Goal: Information Seeking & Learning: Learn about a topic

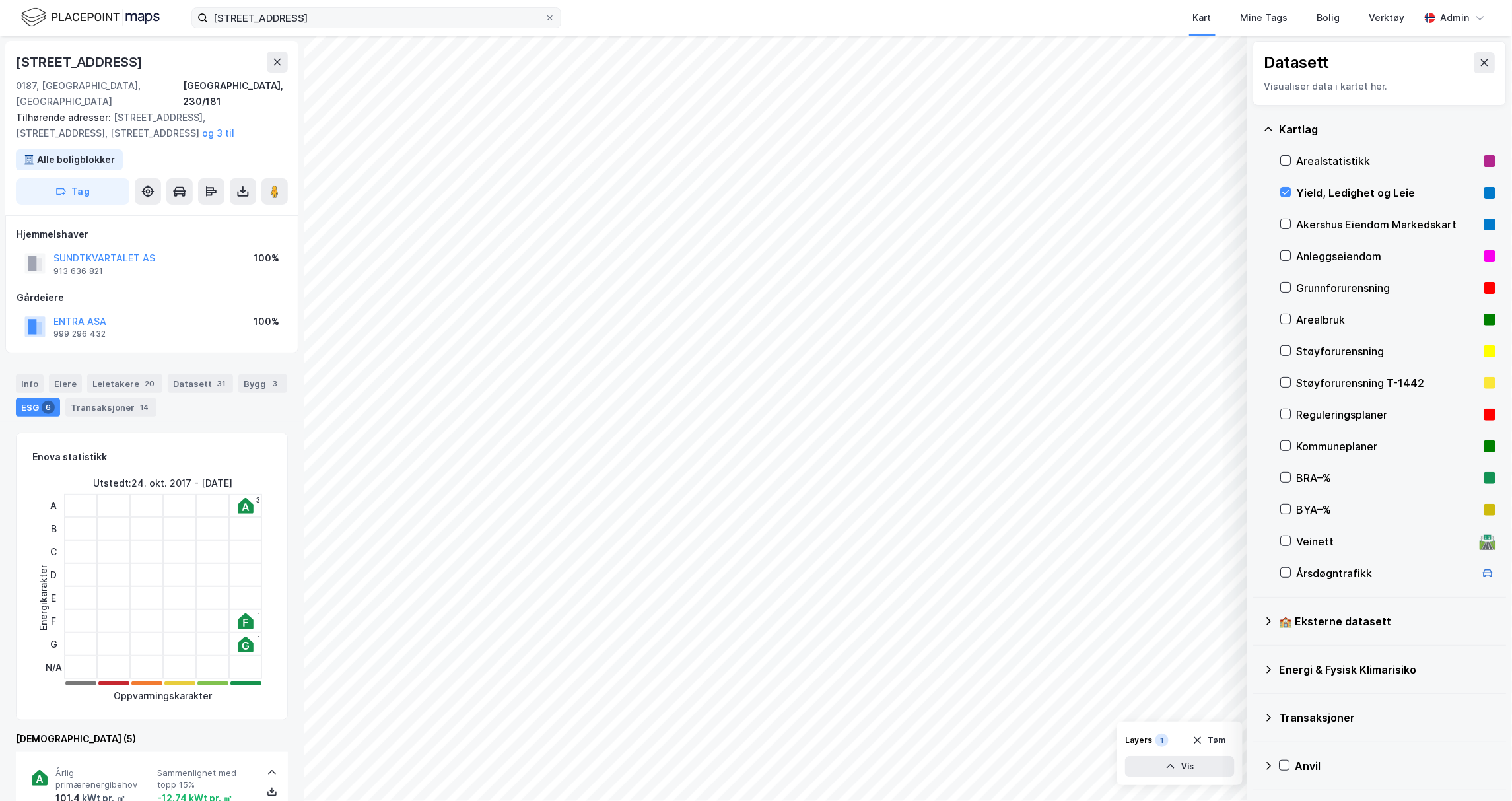
click at [558, 18] on label "[STREET_ADDRESS]" at bounding box center [376, 17] width 370 height 21
click at [545, 18] on input "[STREET_ADDRESS]" at bounding box center [376, 17] width 337 height 20
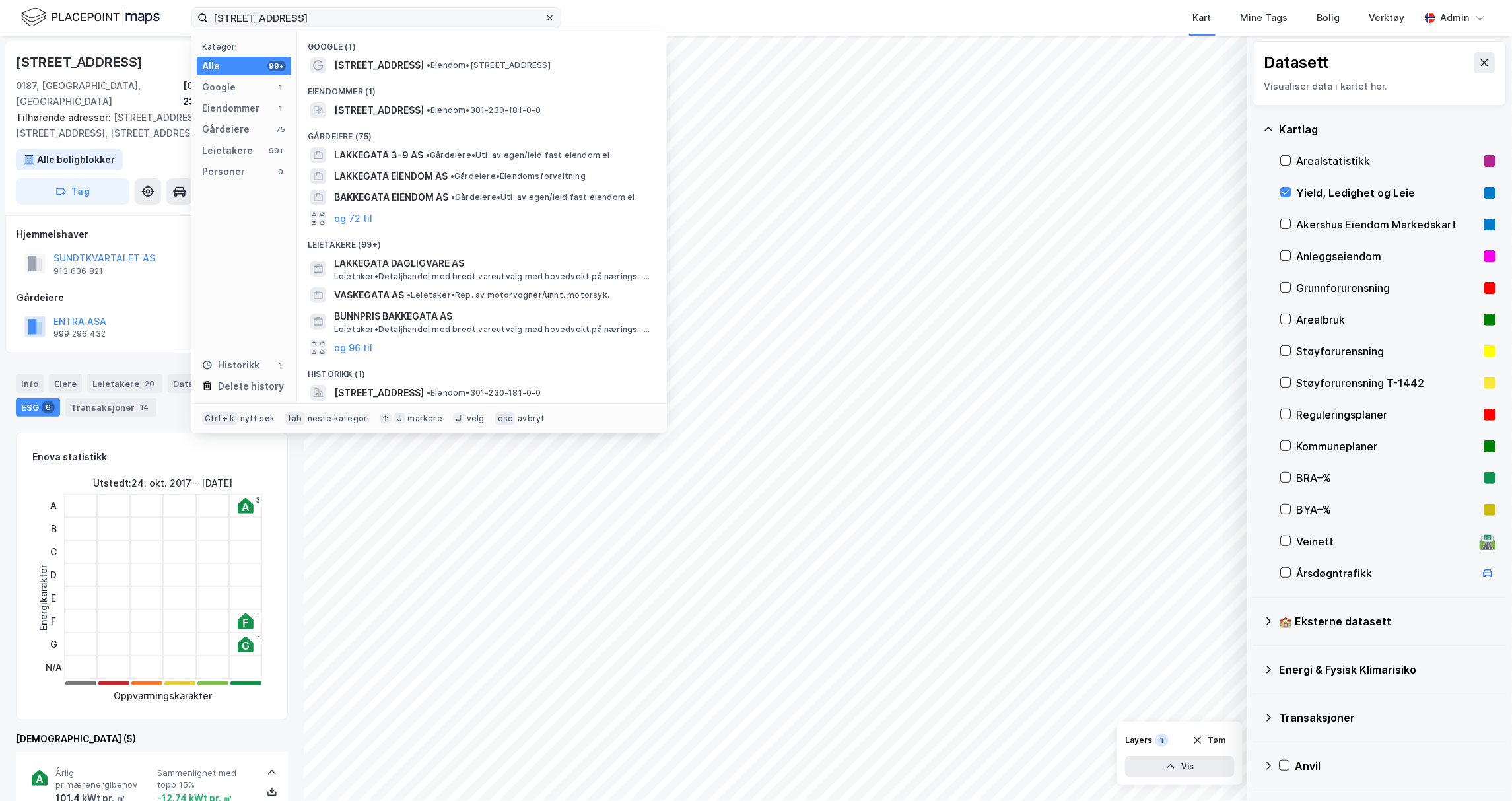
click at [552, 17] on icon at bounding box center [550, 18] width 8 height 8
click at [545, 17] on input "[STREET_ADDRESS]" at bounding box center [376, 17] width 337 height 20
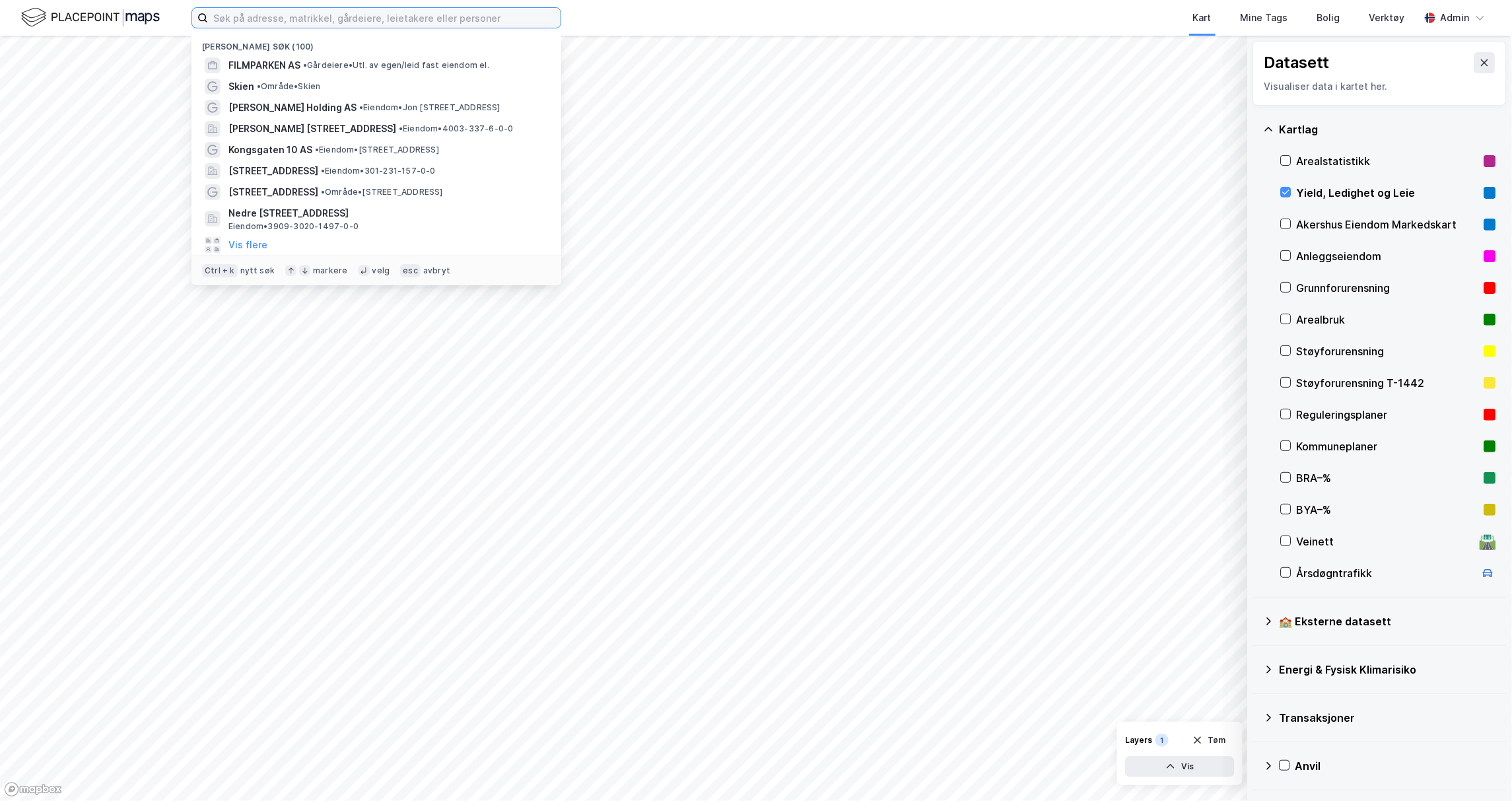
click at [445, 18] on input at bounding box center [384, 17] width 353 height 20
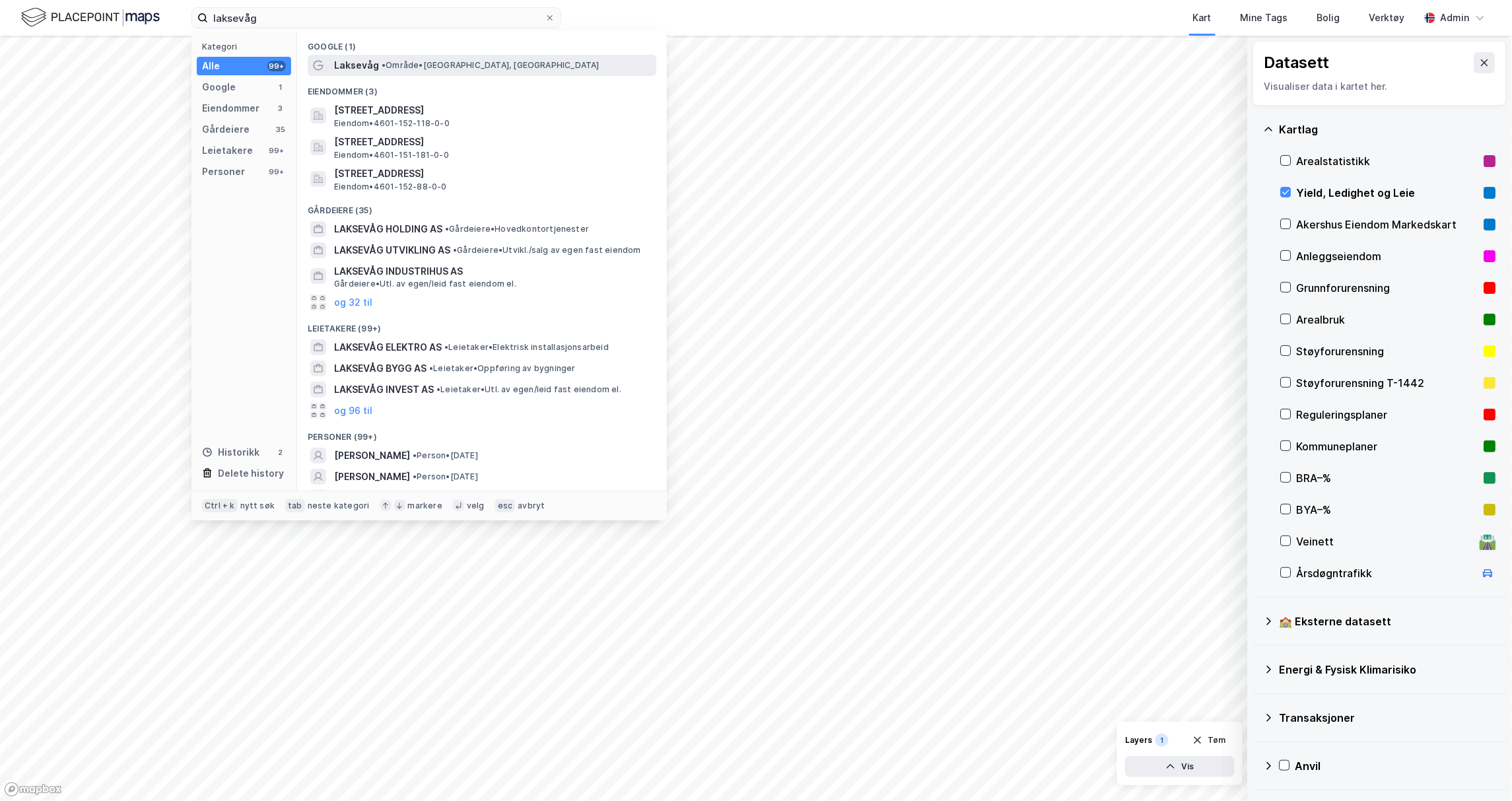
click at [346, 71] on span "Laksevåg" at bounding box center [356, 66] width 45 height 16
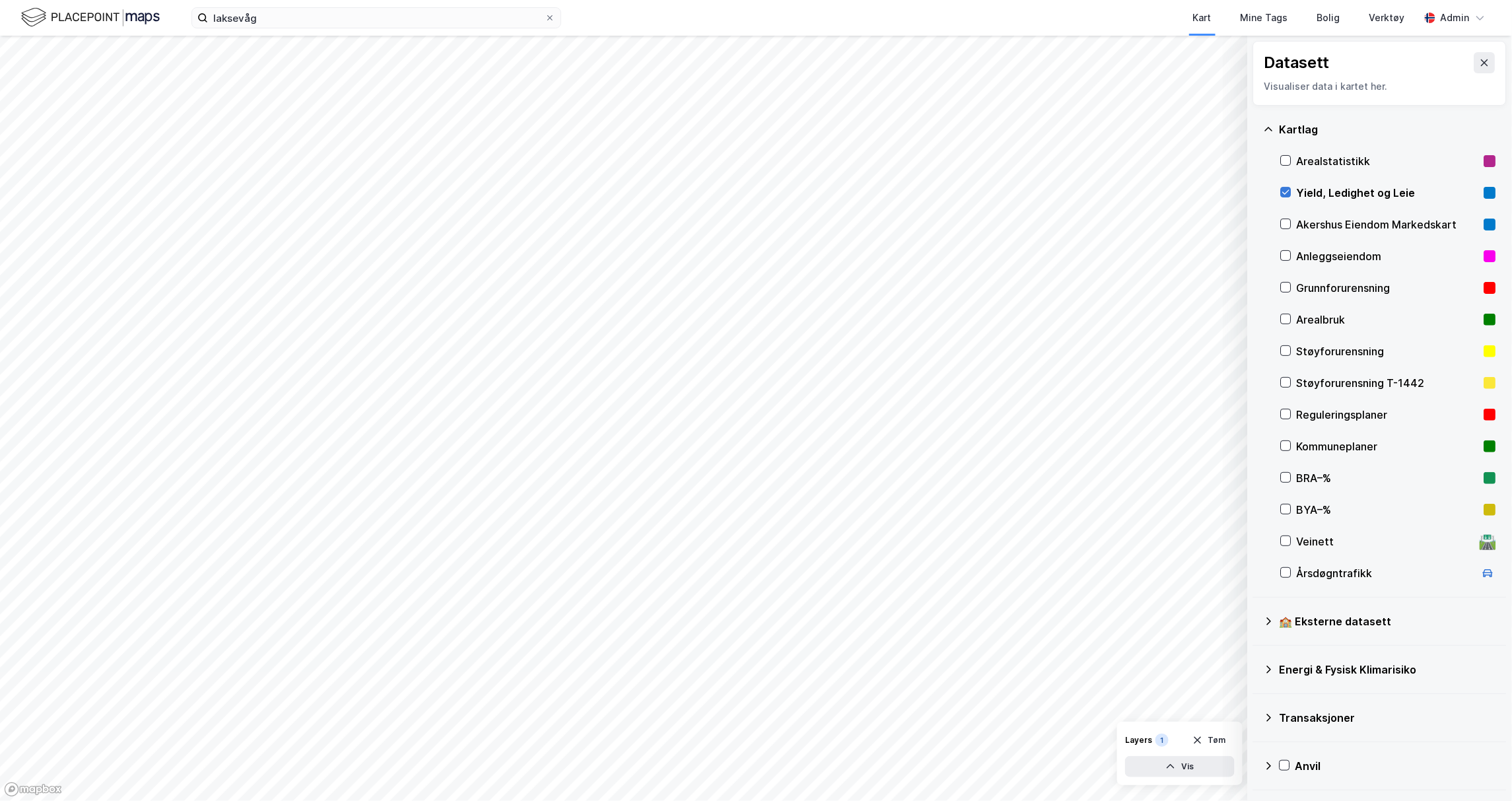
click at [1284, 189] on icon at bounding box center [1286, 193] width 9 height 9
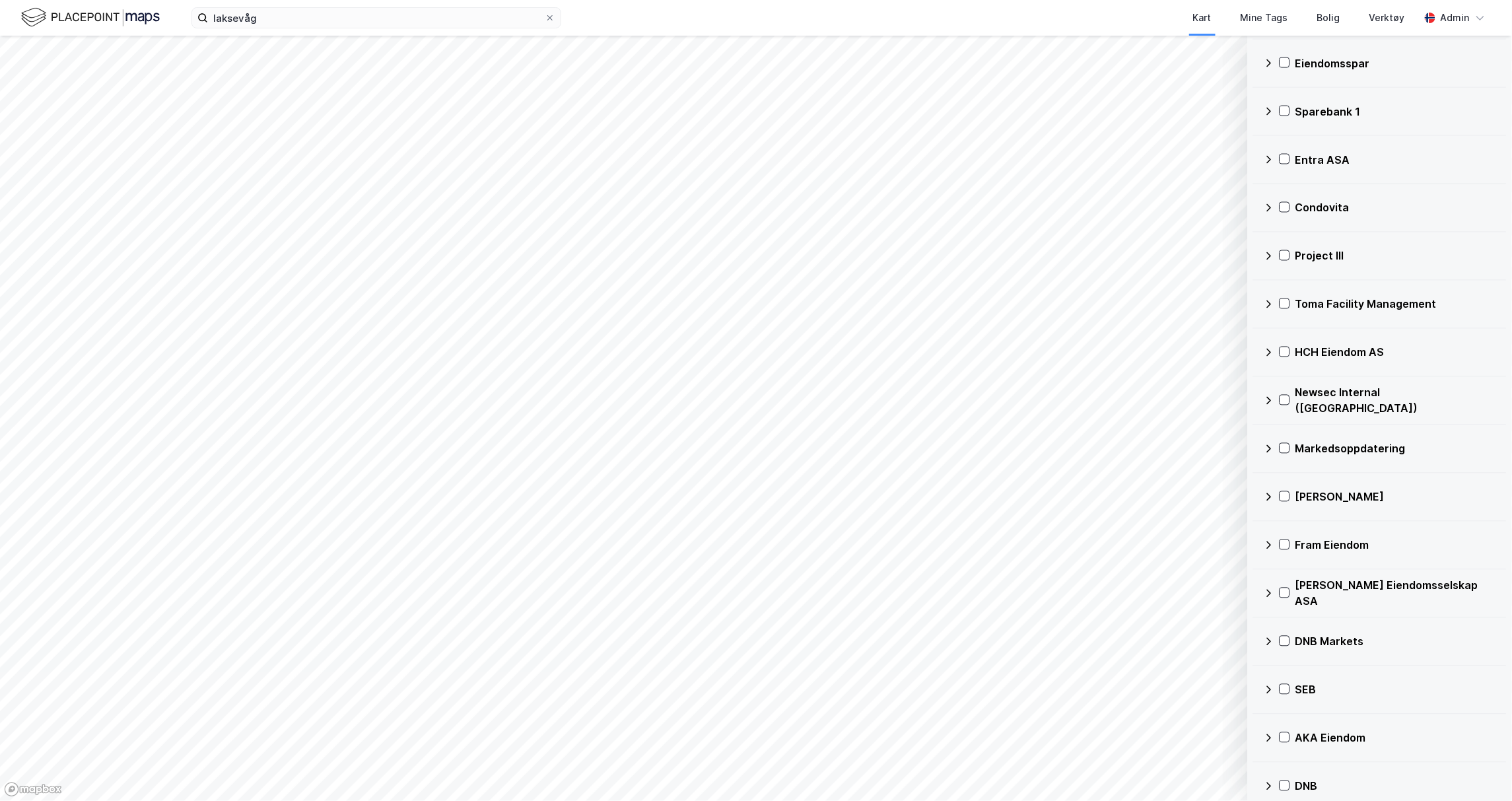
scroll to position [3699, 0]
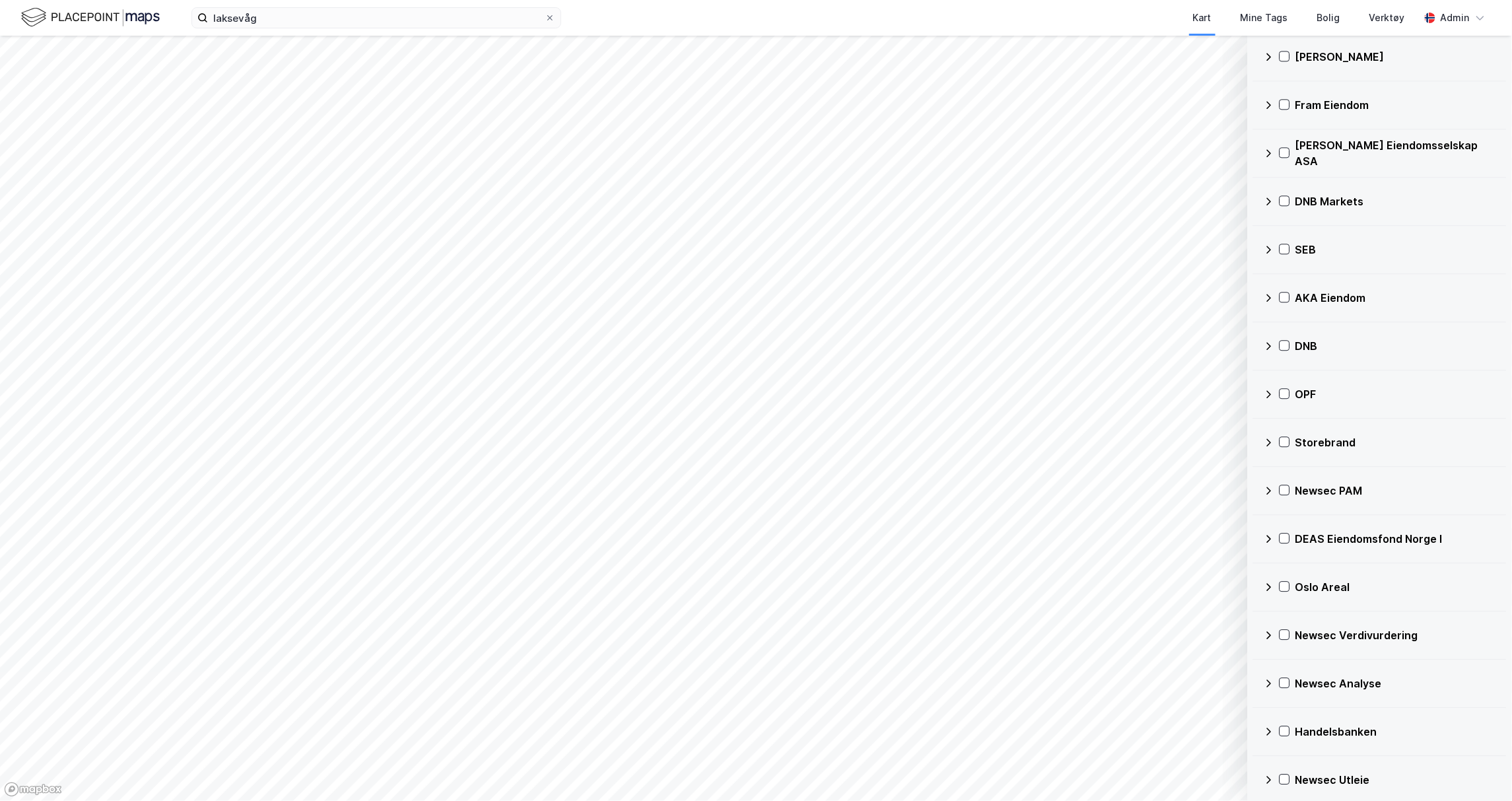
click at [1270, 641] on icon at bounding box center [1269, 634] width 10 height 10
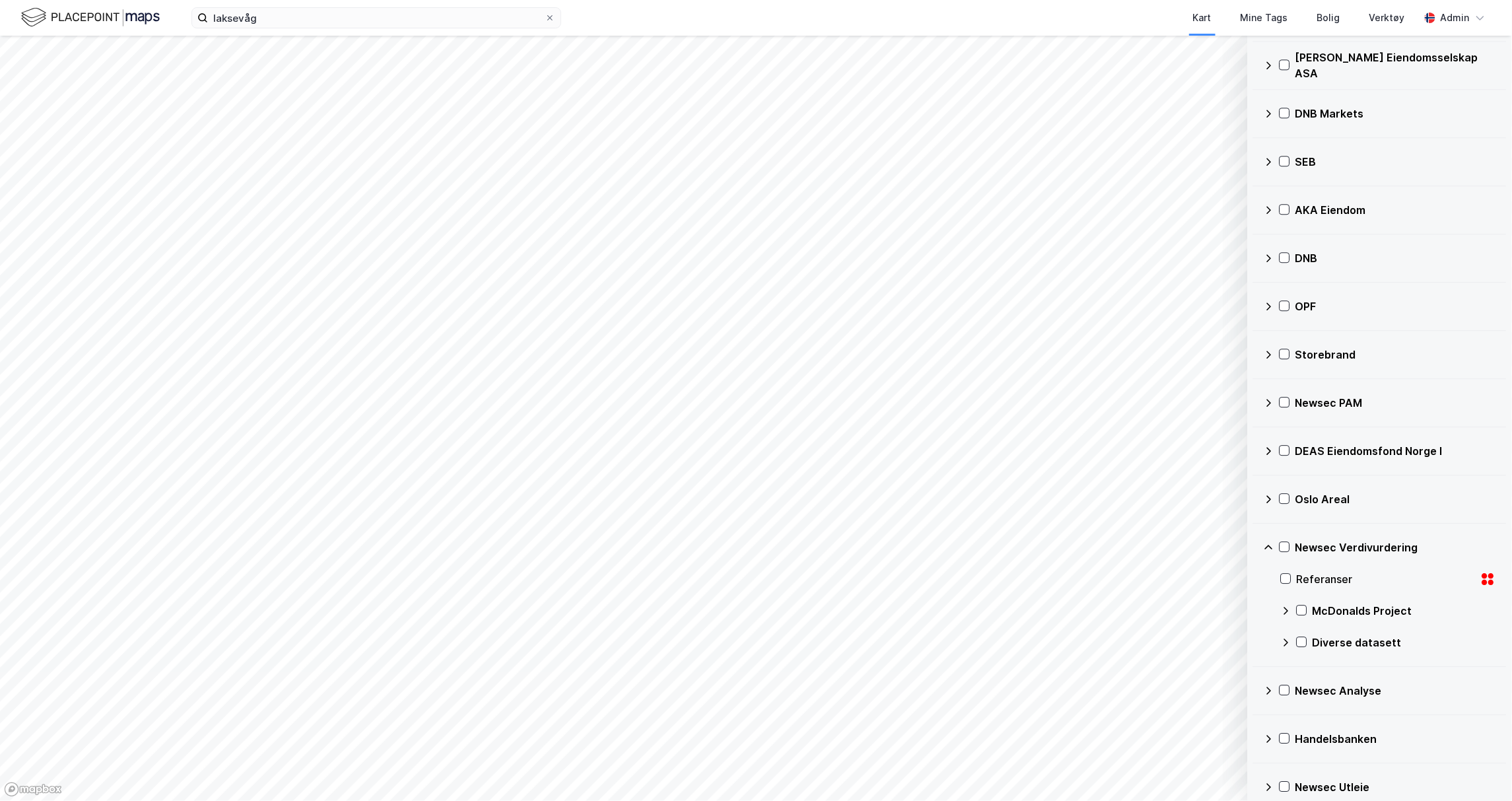
click at [1298, 556] on div "Newsec Verdivurdering" at bounding box center [1396, 548] width 200 height 16
click at [1288, 549] on icon at bounding box center [1285, 547] width 7 height 5
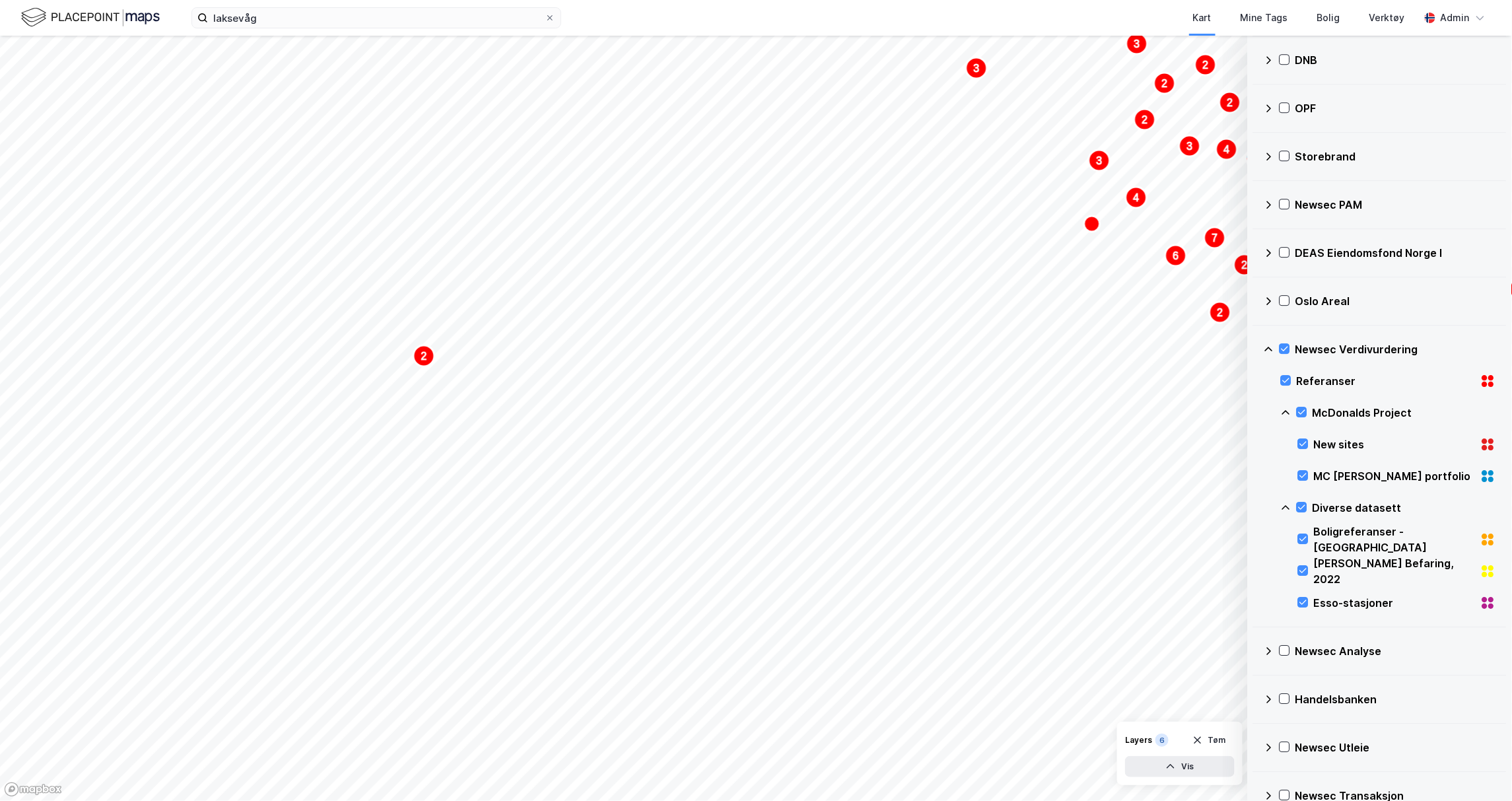
scroll to position [4051, 0]
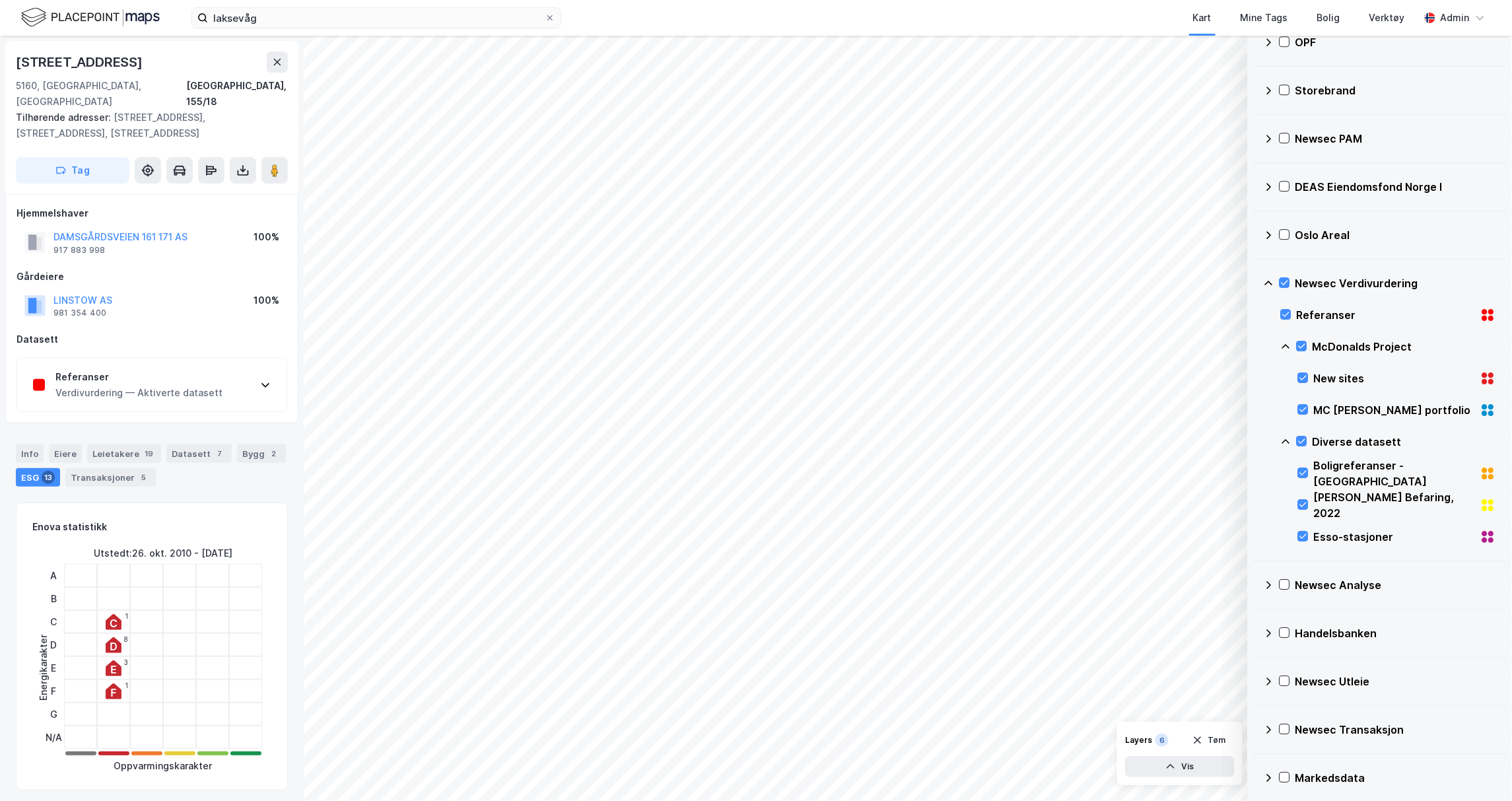
click at [140, 385] on div "Verdivurdering — Aktiverte datasett" at bounding box center [139, 393] width 167 height 16
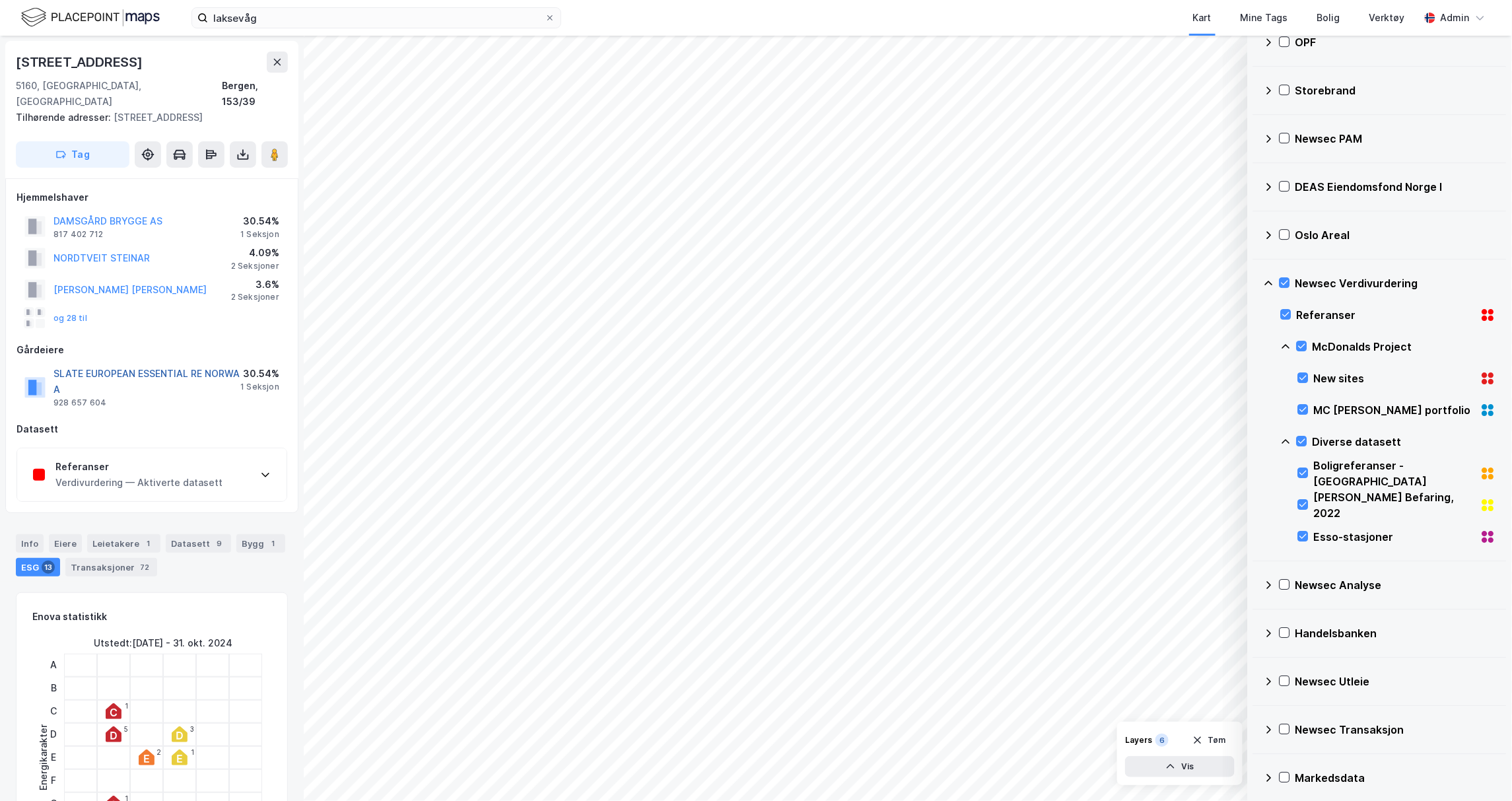
scroll to position [2, 0]
click at [120, 472] on div "Verdivurdering — Aktiverte datasett" at bounding box center [139, 480] width 167 height 16
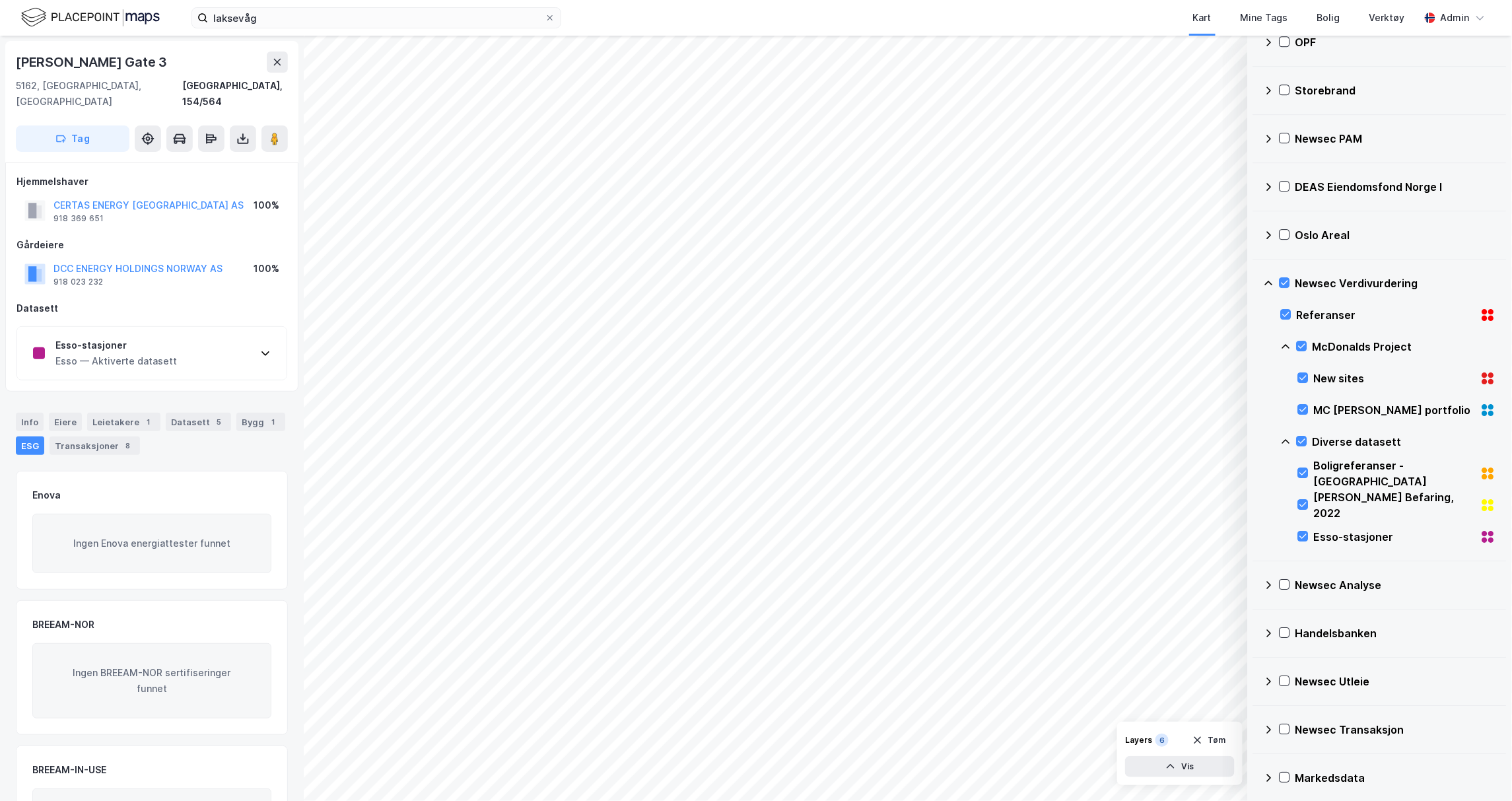
scroll to position [2, 0]
click at [1302, 541] on icon at bounding box center [1304, 537] width 9 height 9
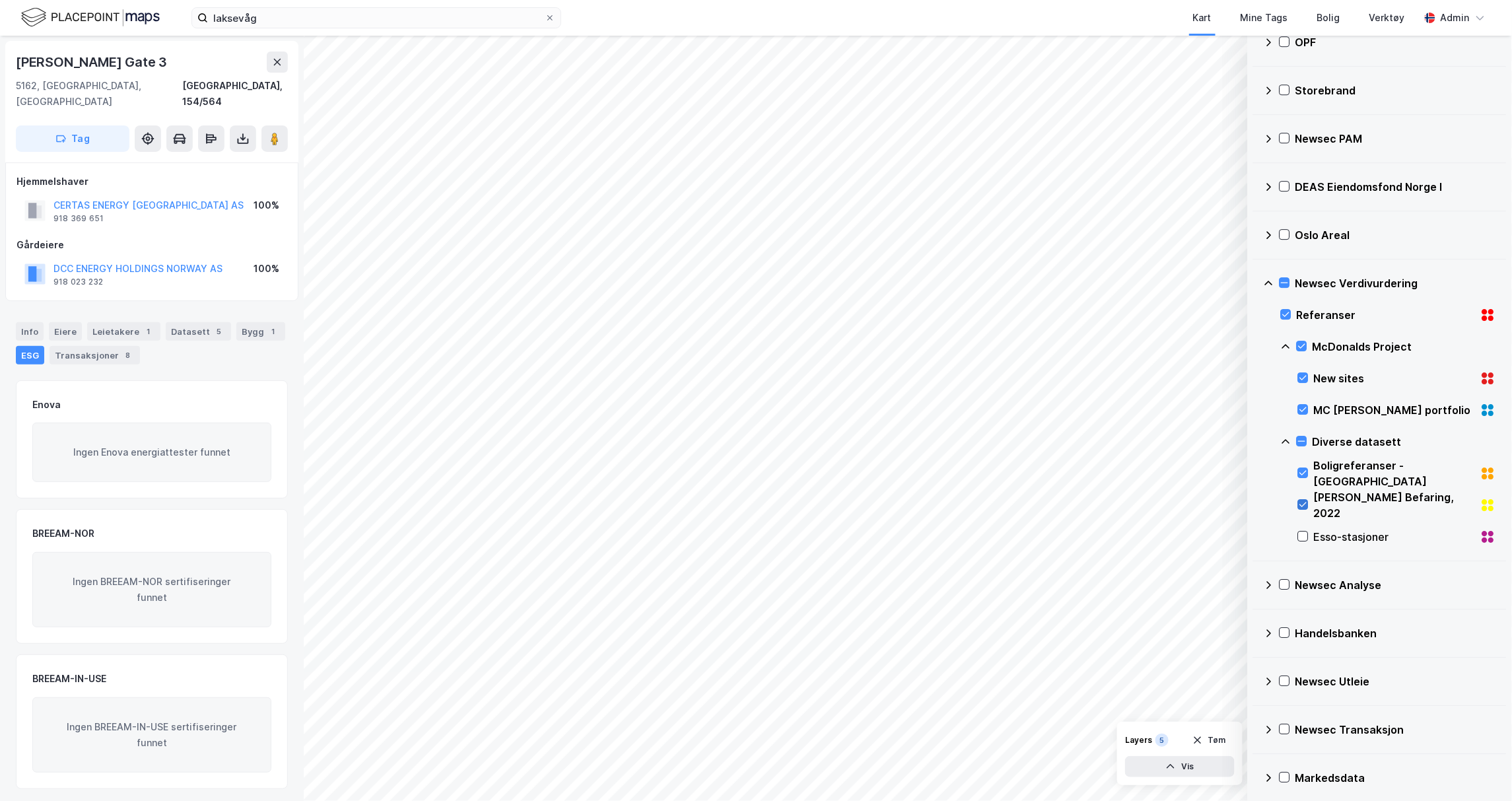
click at [1303, 509] on icon at bounding box center [1304, 505] width 9 height 9
click at [1310, 489] on div "Boligreferanser - [GEOGRAPHIC_DATA]" at bounding box center [1397, 473] width 198 height 32
click at [1314, 426] on div "MC [PERSON_NAME] portfolio" at bounding box center [1397, 410] width 198 height 32
click at [1308, 351] on div at bounding box center [1302, 346] width 10 height 10
click at [1306, 350] on icon at bounding box center [1302, 346] width 9 height 9
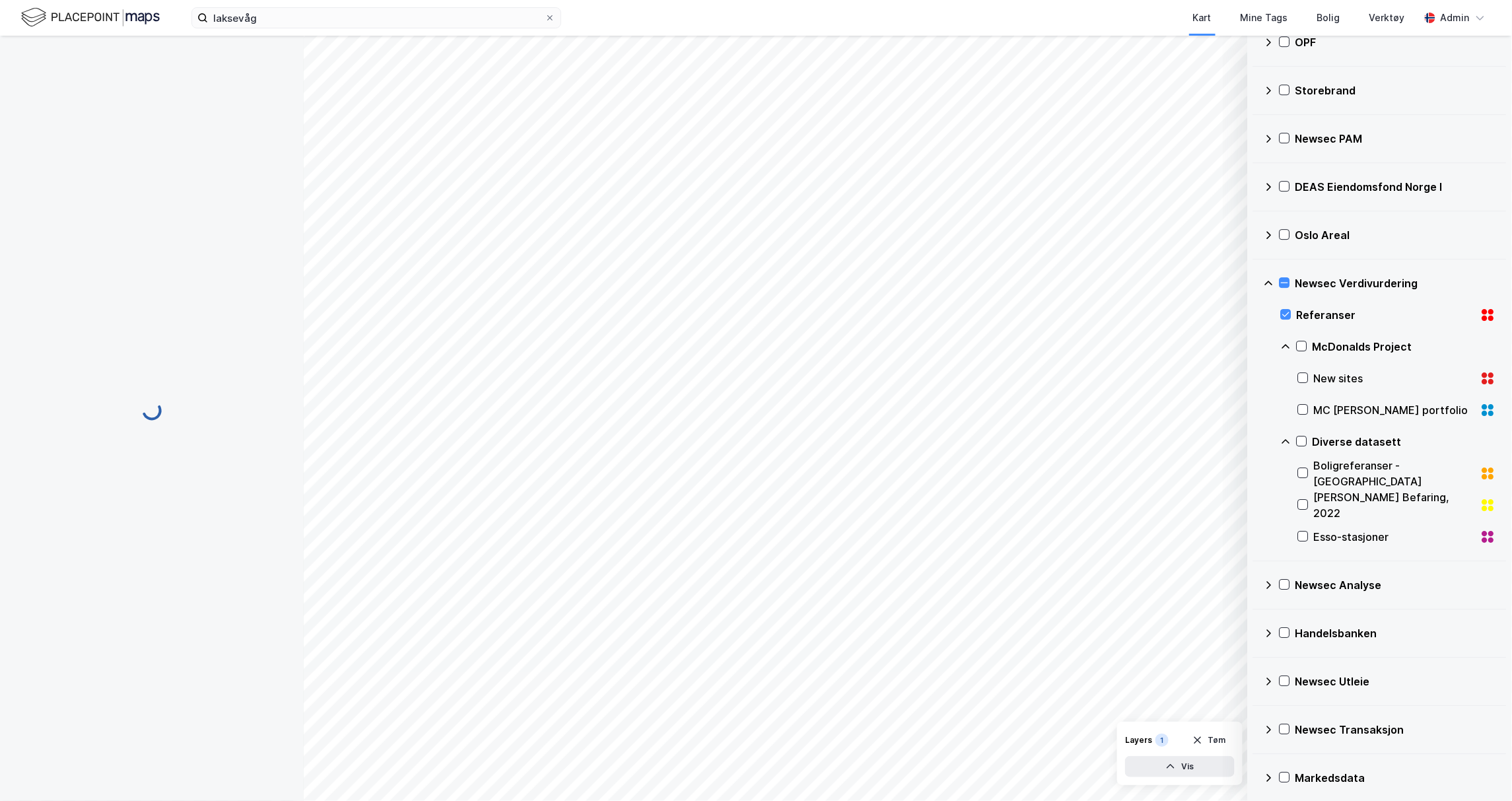
scroll to position [2, 0]
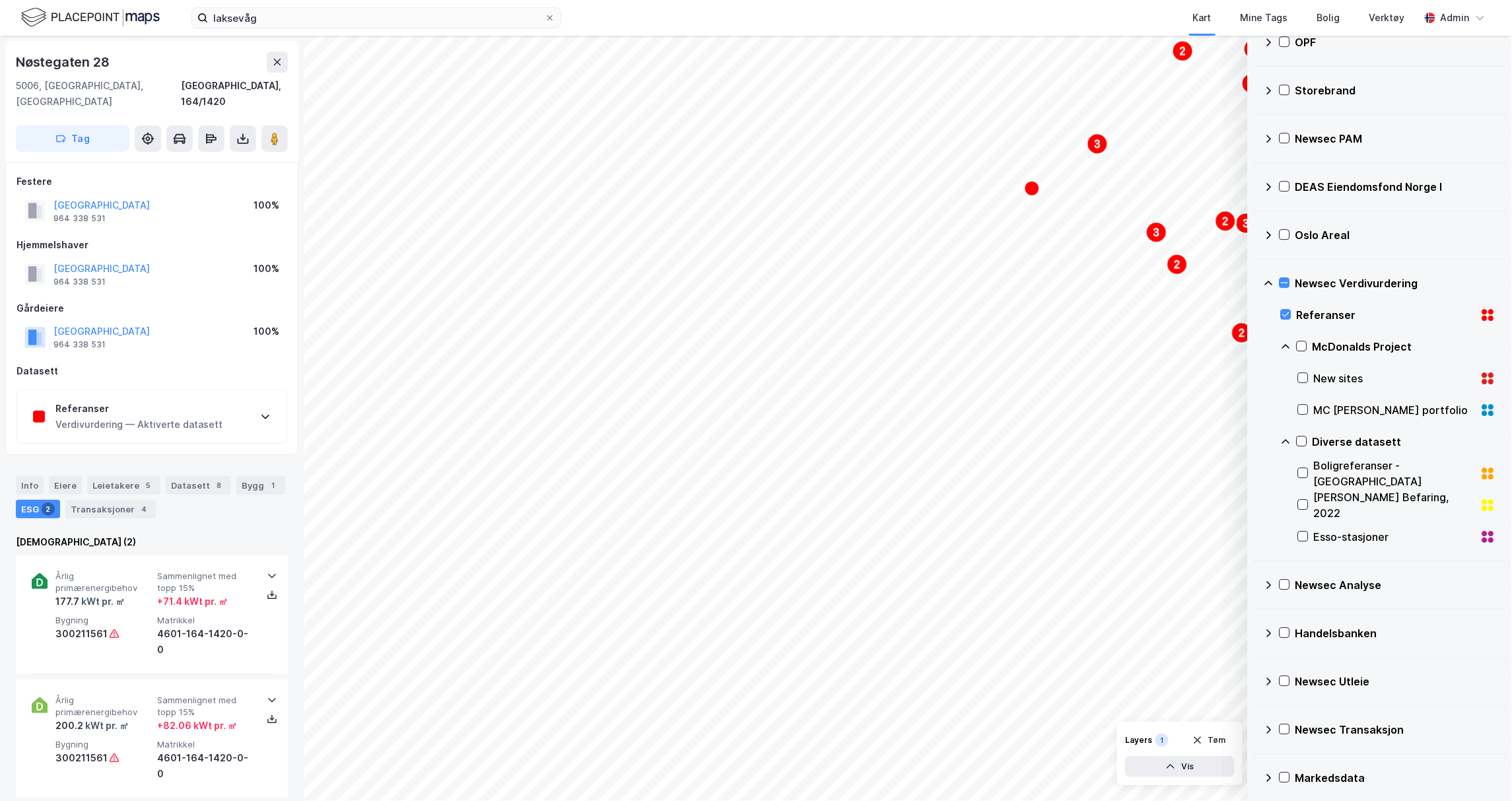
scroll to position [2, 0]
click at [156, 399] on div "Referanser" at bounding box center [139, 406] width 167 height 16
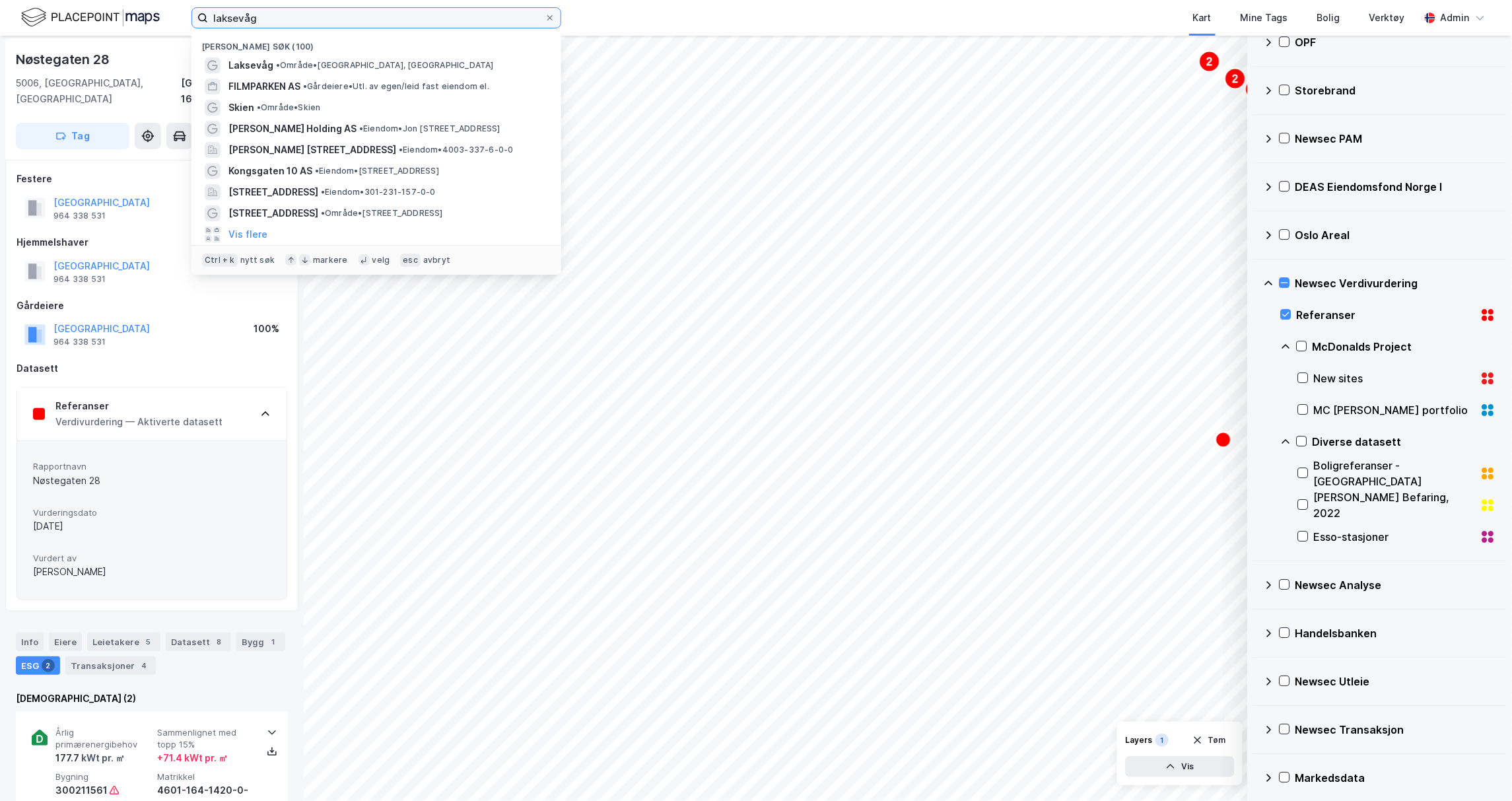
drag, startPoint x: 297, startPoint y: 14, endPoint x: 88, endPoint y: -4, distance: 209.8
click at [88, 0] on html "laksevåg Nylige søk (100) [GEOGRAPHIC_DATA] • Område • [GEOGRAPHIC_DATA], [GEOG…" at bounding box center [756, 400] width 1512 height 801
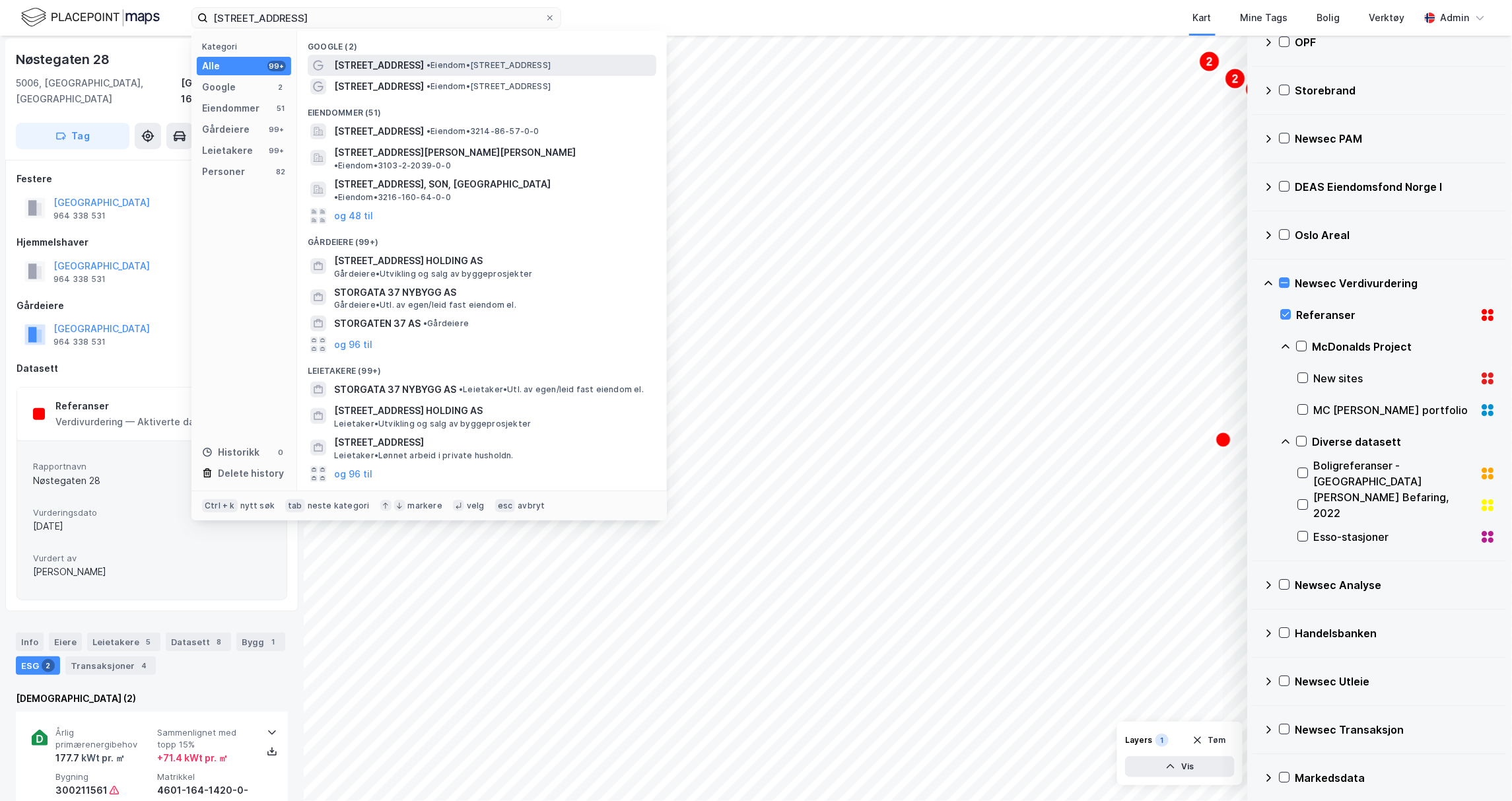
click at [362, 56] on div "[STREET_ADDRESS] • Eiendom • [STREET_ADDRESS]" at bounding box center [482, 65] width 349 height 21
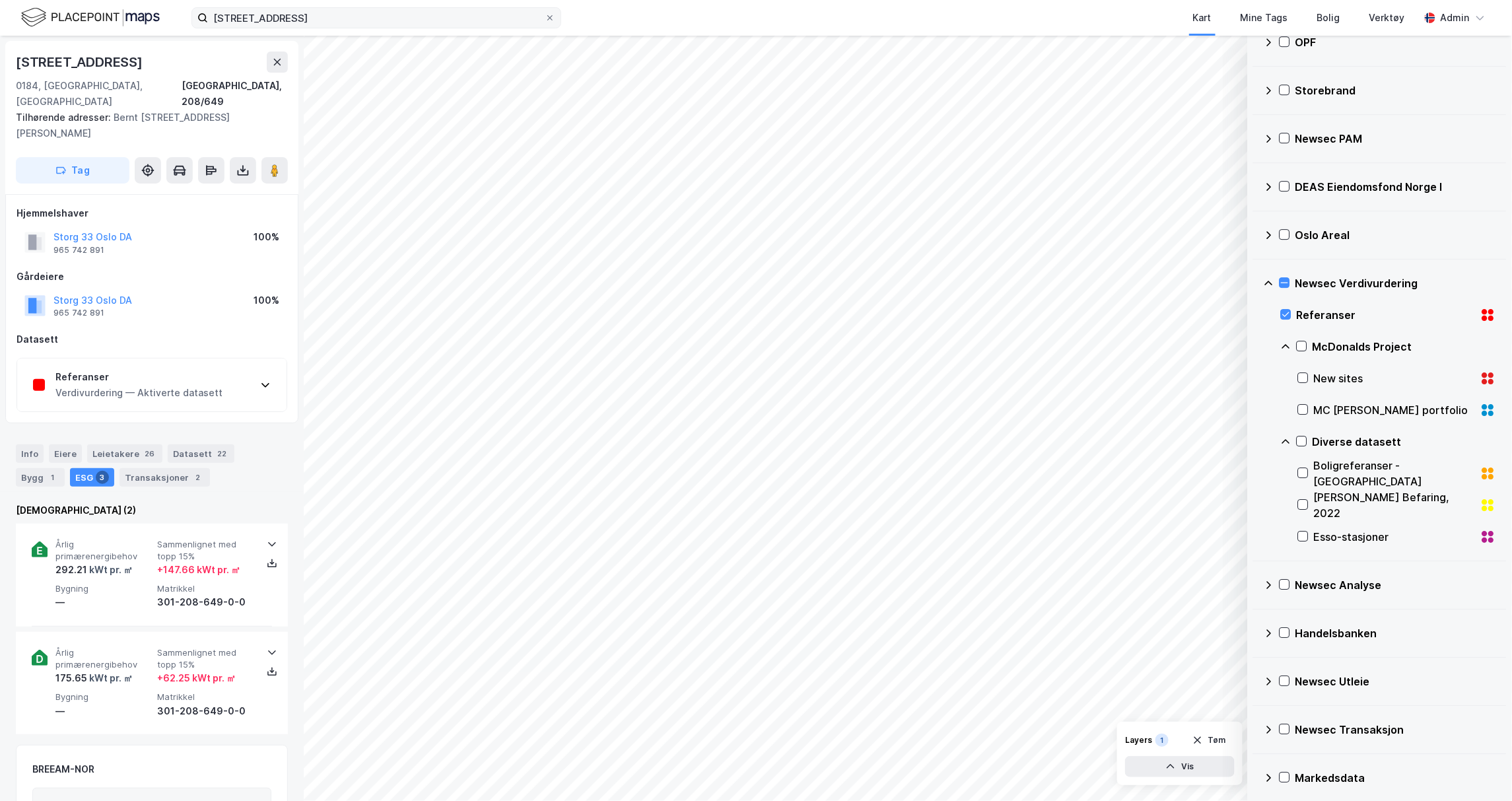
scroll to position [2, 0]
click at [112, 366] on div "Referanser" at bounding box center [139, 374] width 167 height 16
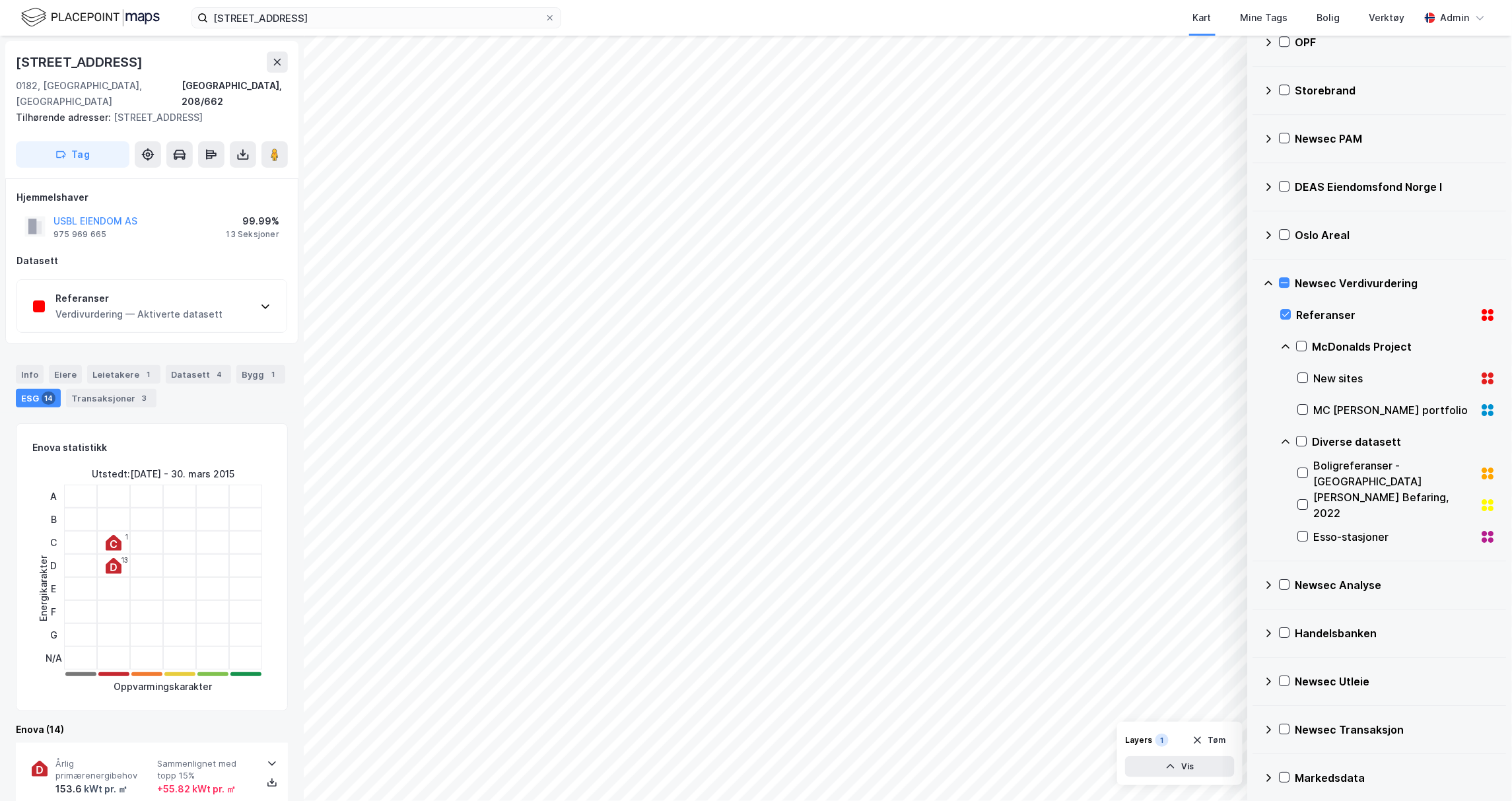
scroll to position [2, 0]
click at [230, 290] on div "Referanser Verdivurdering — Aktiverte datasett" at bounding box center [152, 303] width 269 height 53
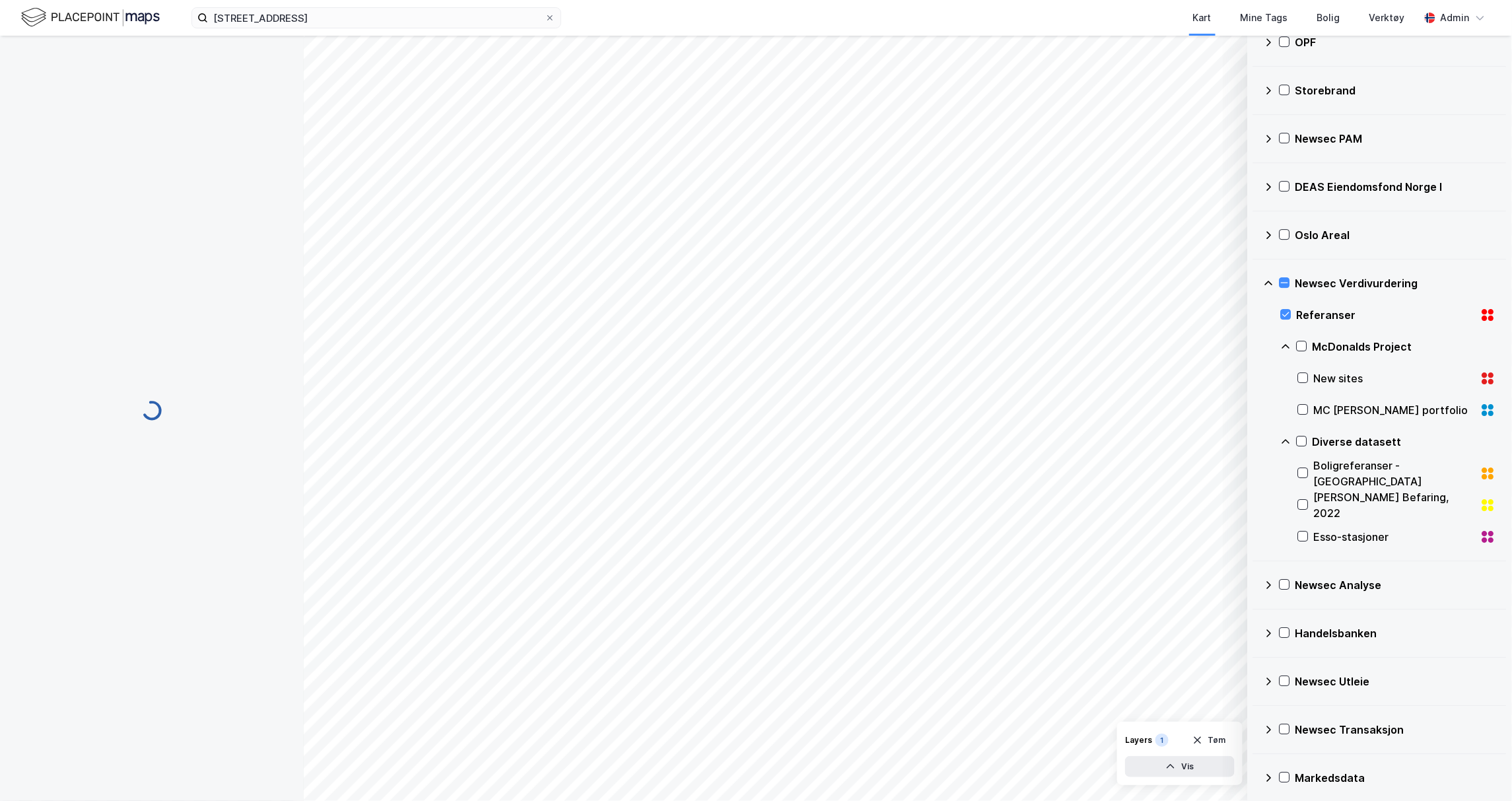
scroll to position [2, 0]
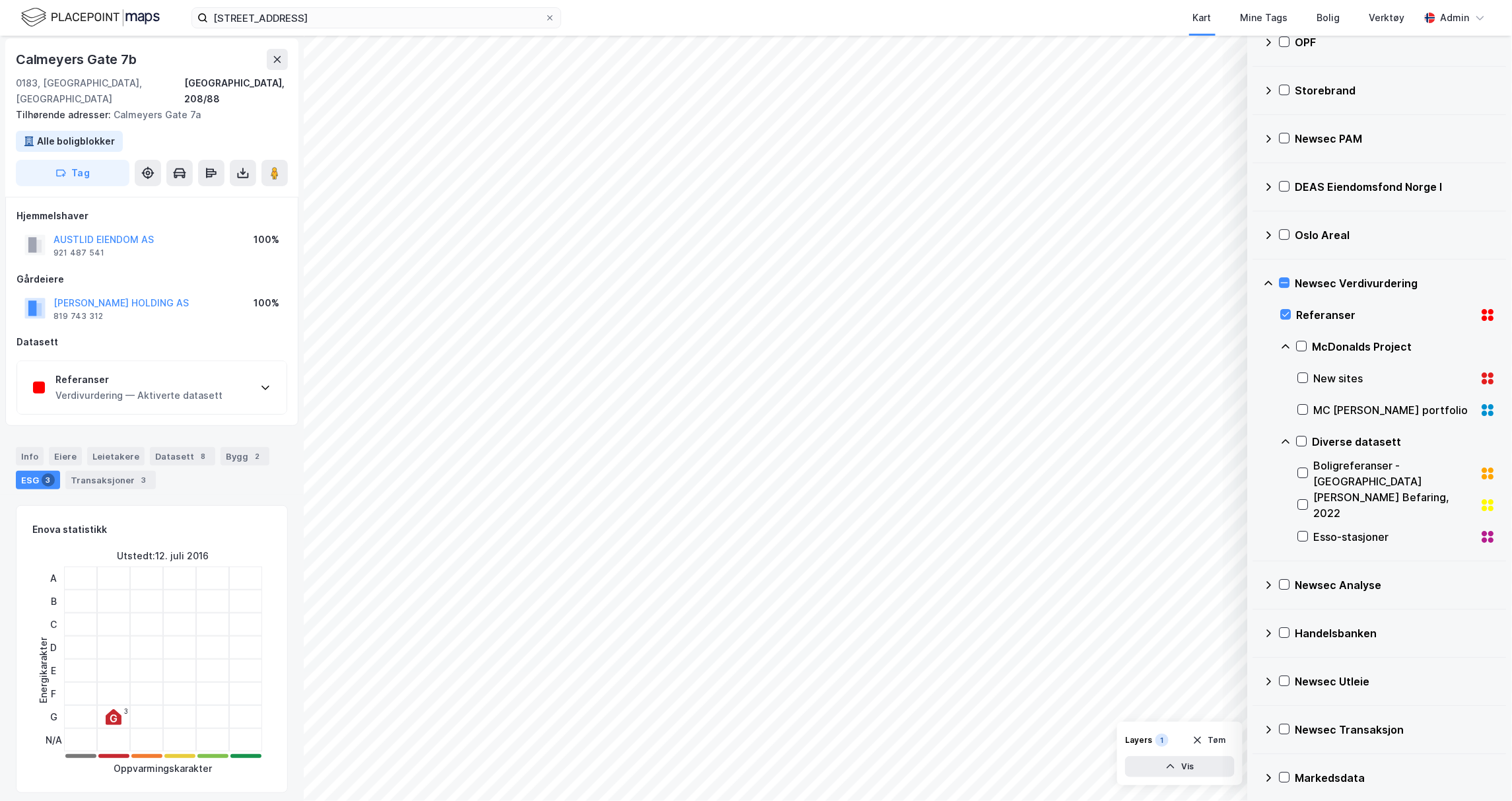
click at [140, 372] on div "Referanser" at bounding box center [139, 380] width 167 height 16
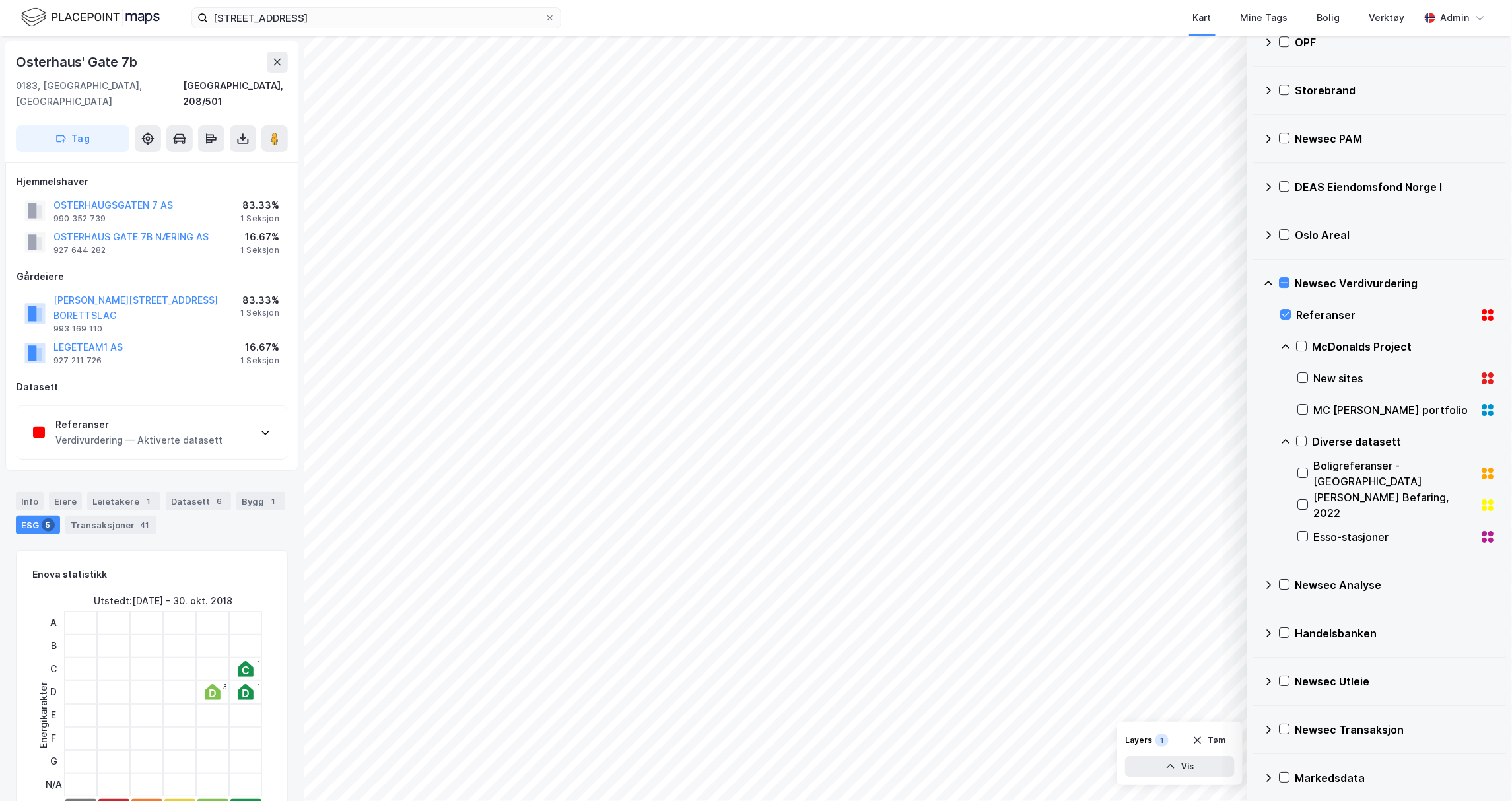
scroll to position [2, 0]
click at [100, 414] on div "Referanser" at bounding box center [139, 422] width 167 height 16
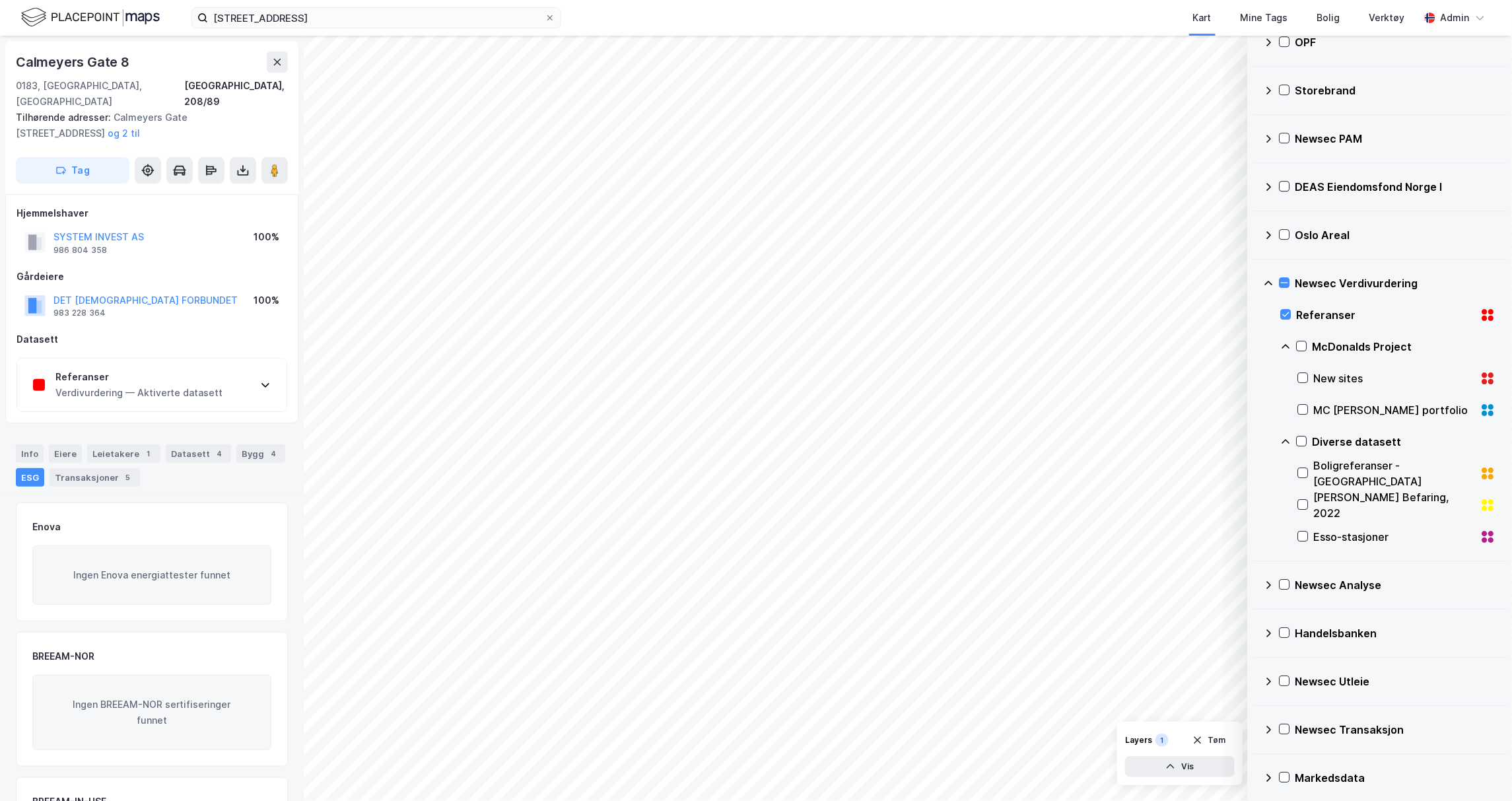
scroll to position [2, 0]
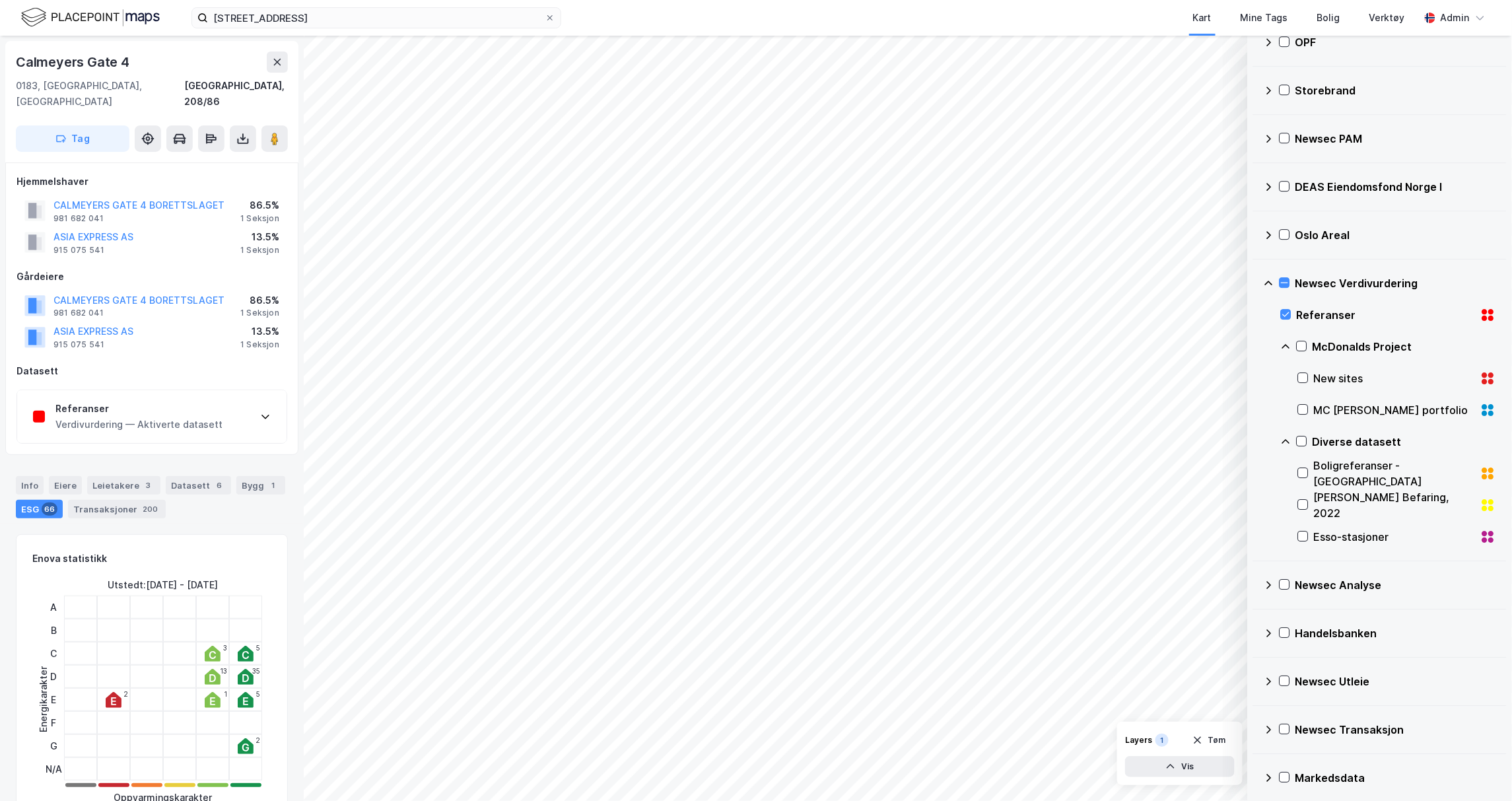
scroll to position [2, 0]
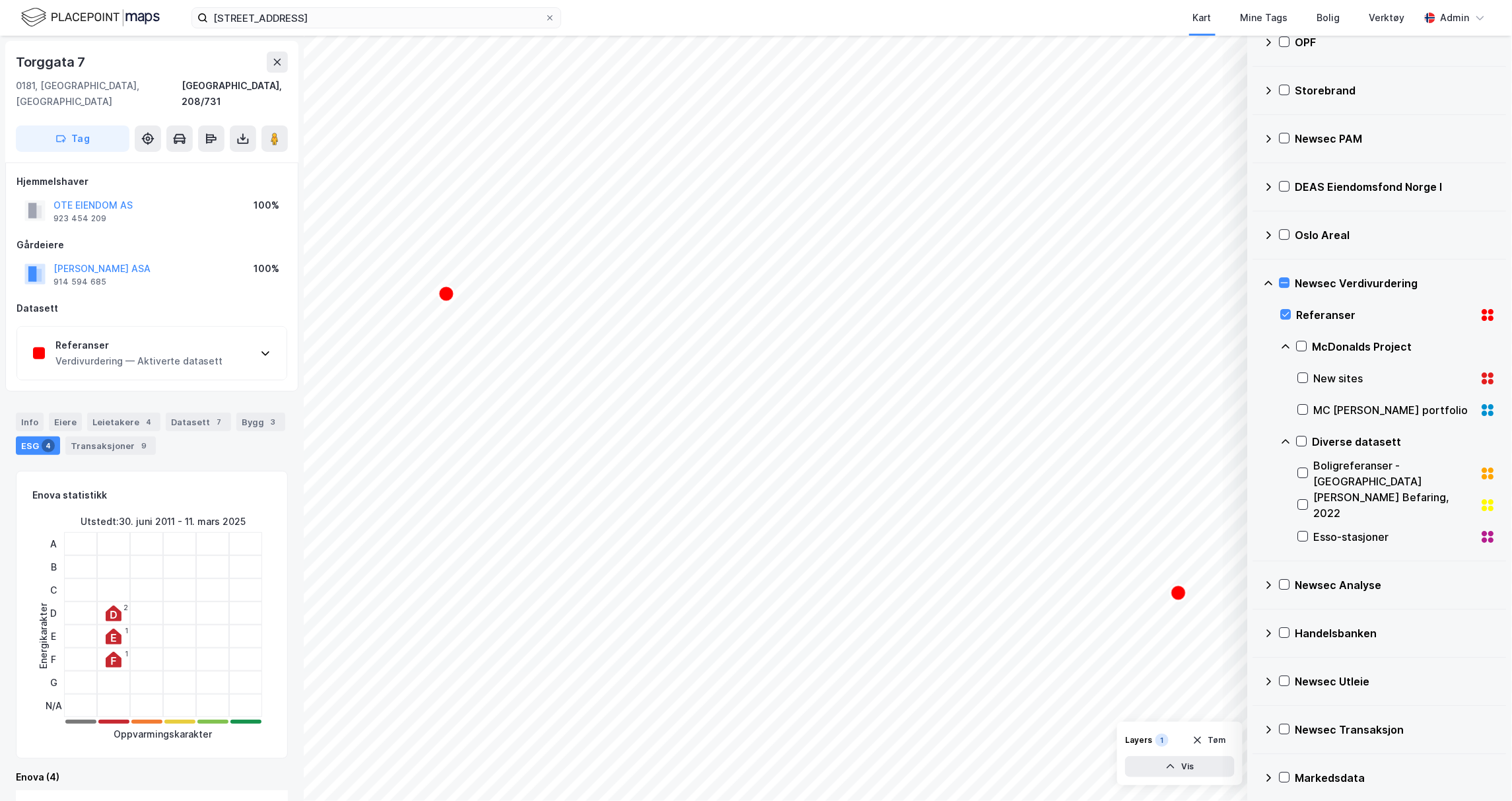
scroll to position [2, 0]
click at [211, 350] on div "Verdivurdering — Aktiverte datasett" at bounding box center [139, 358] width 167 height 16
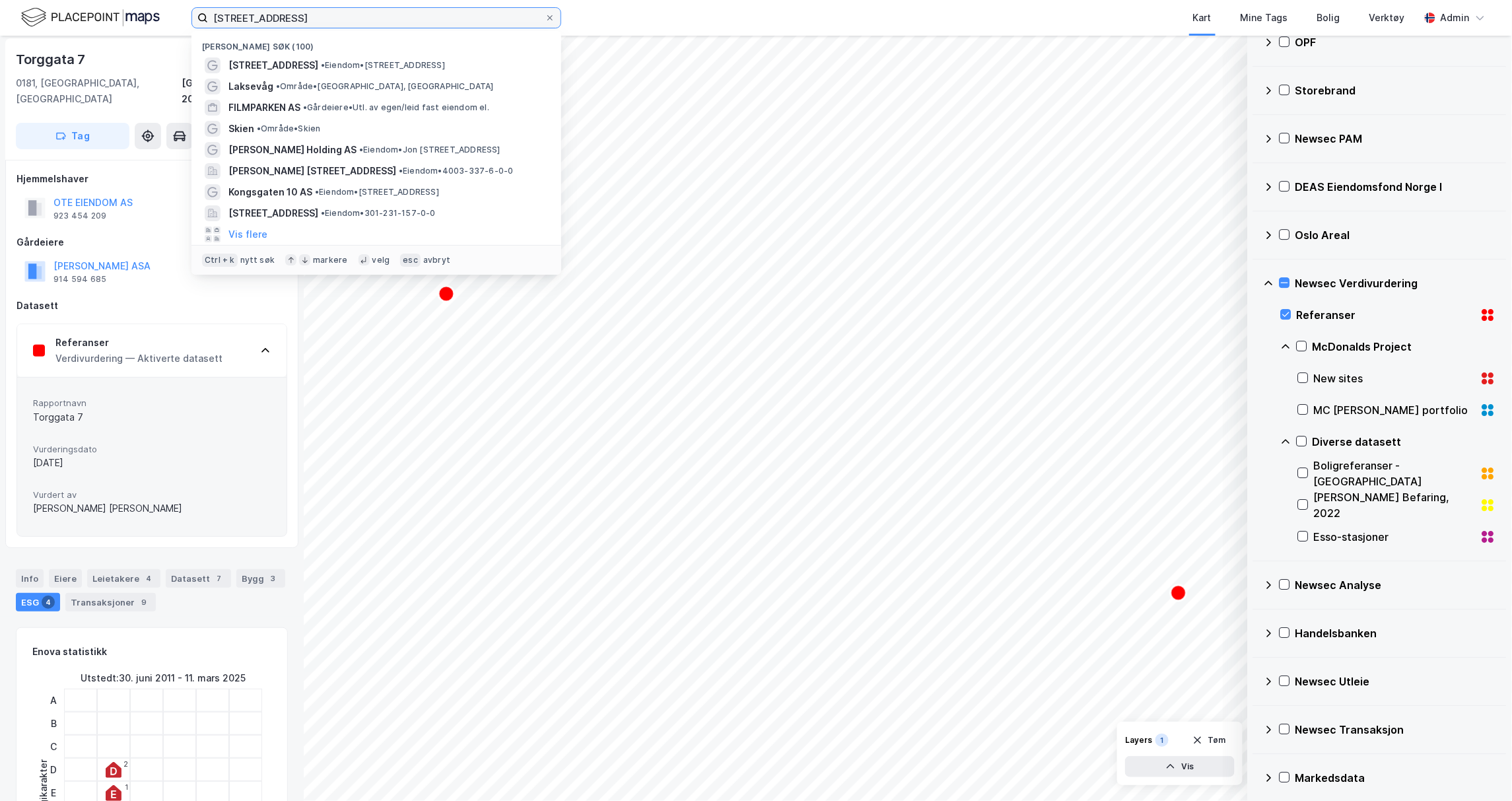
drag, startPoint x: 313, startPoint y: 14, endPoint x: -9, endPoint y: 6, distance: 322.1
click at [0, 6] on html "[STREET_ADDRESS] Nylige søk (100) [STREET_ADDRESS] • Eiendom • [STREET_ADDRESS]…" at bounding box center [756, 400] width 1512 height 801
paste input "Kokstaddalen 11"
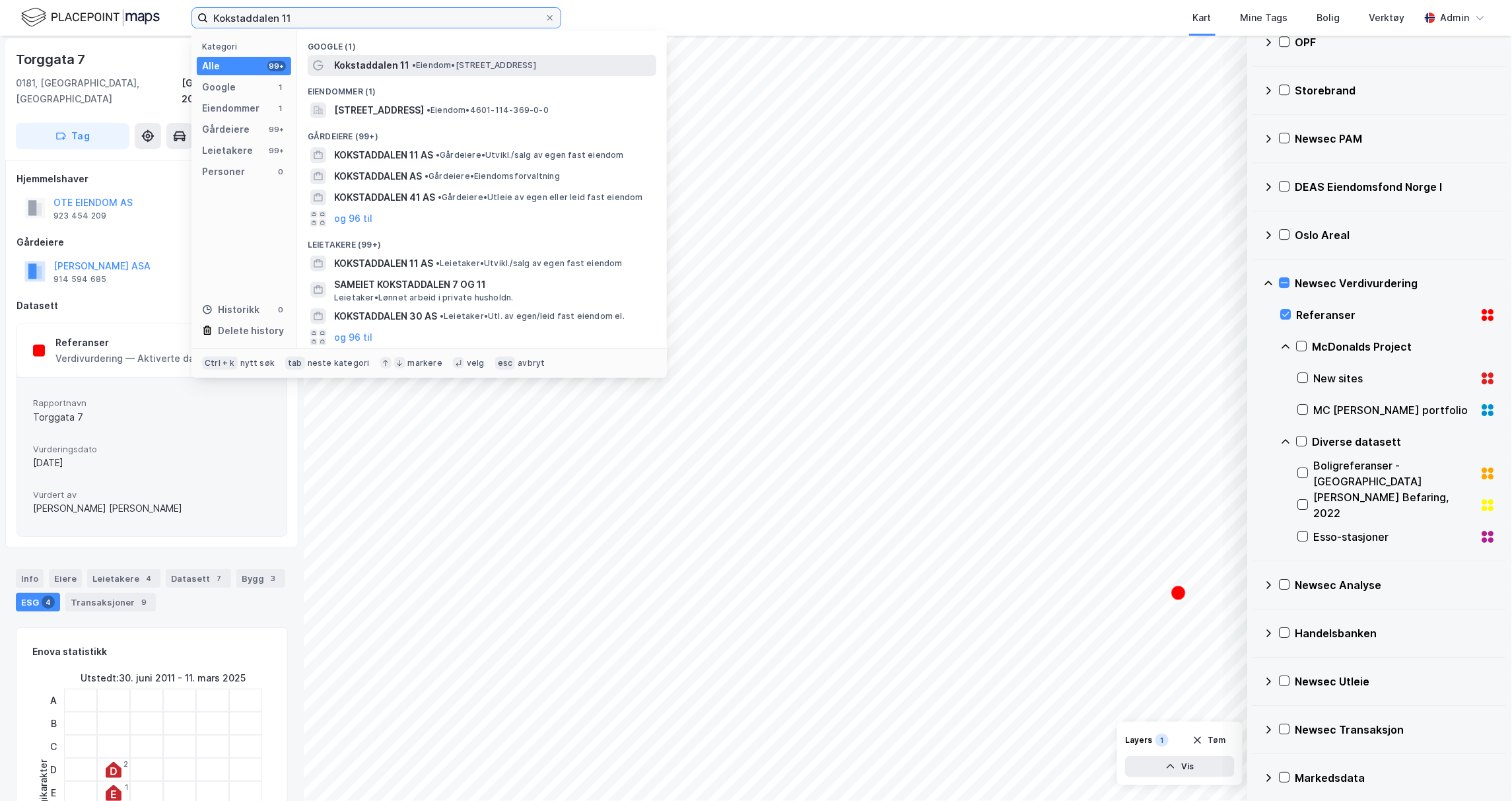
type input "Kokstaddalen 11"
click at [416, 67] on span "•" at bounding box center [414, 65] width 4 height 10
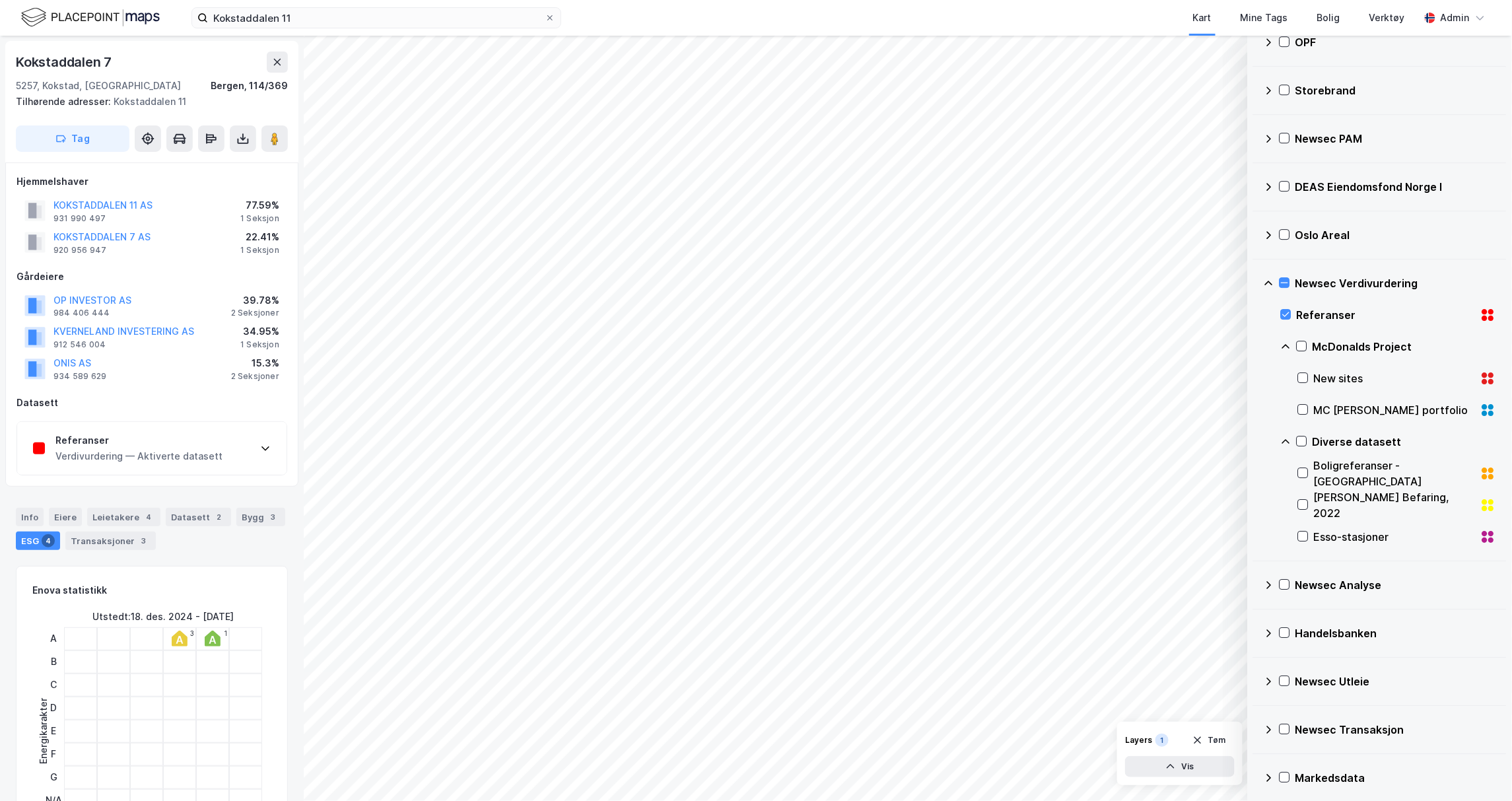
click at [180, 453] on div "Verdivurdering — Aktiverte datasett" at bounding box center [139, 456] width 167 height 16
